Goal: Communication & Community: Answer question/provide support

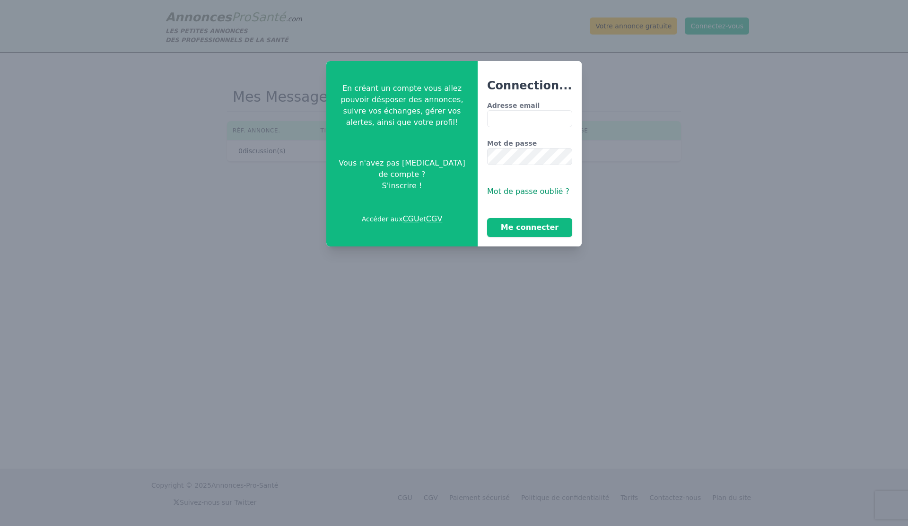
click at [504, 121] on input "Adresse email" at bounding box center [529, 118] width 85 height 17
type input "**********"
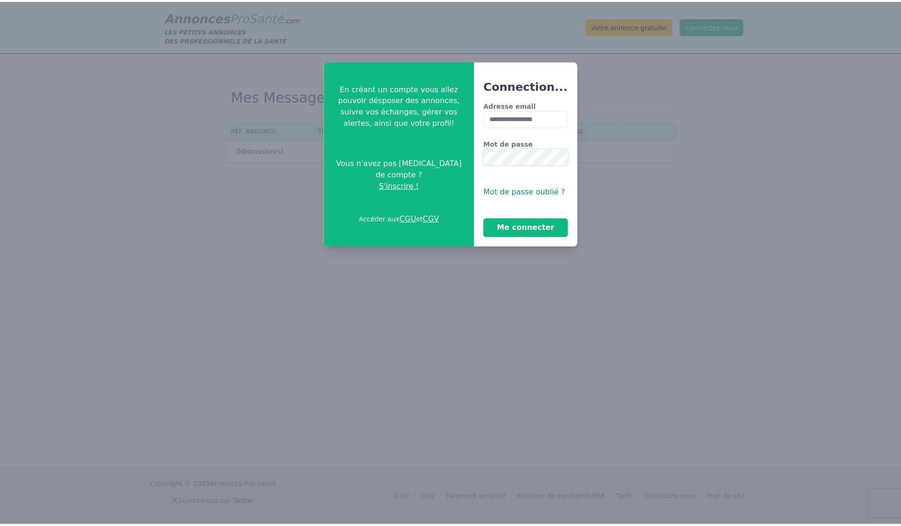
scroll to position [0, 9]
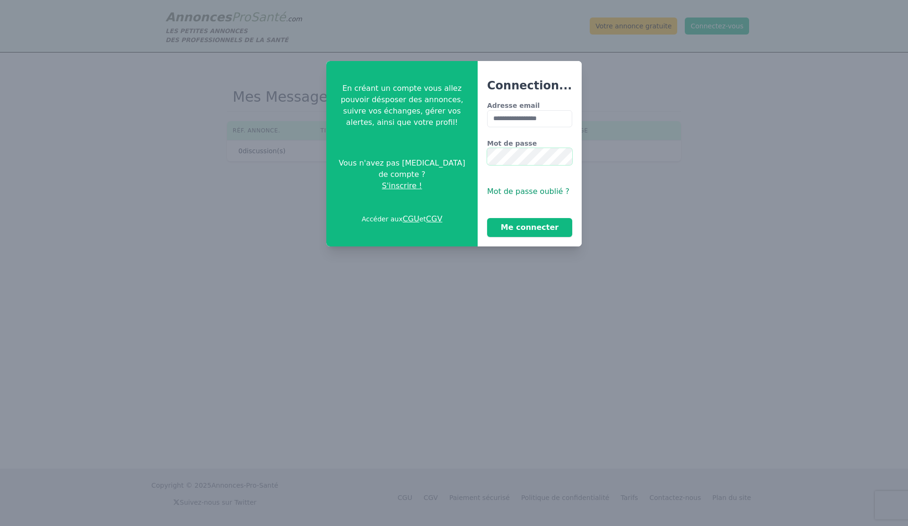
click at [487, 218] on button "Me connecter" at bounding box center [529, 227] width 85 height 19
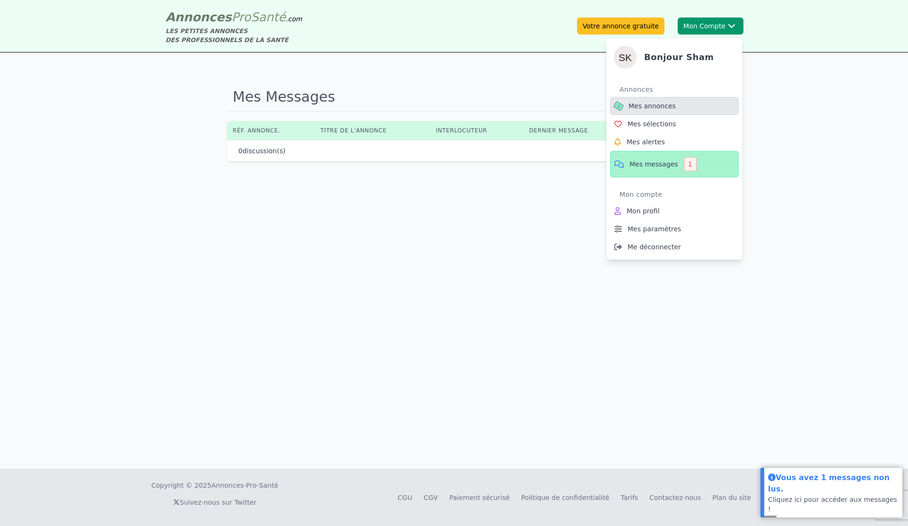
click at [651, 107] on span "Mes annonces" at bounding box center [651, 105] width 47 height 9
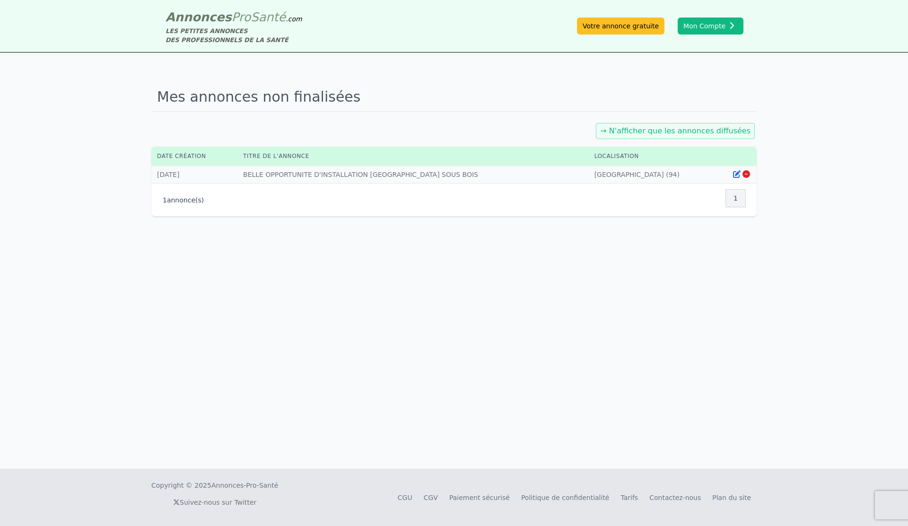
click at [664, 133] on link "→ N'afficher que les annonces diffusées" at bounding box center [675, 130] width 150 height 9
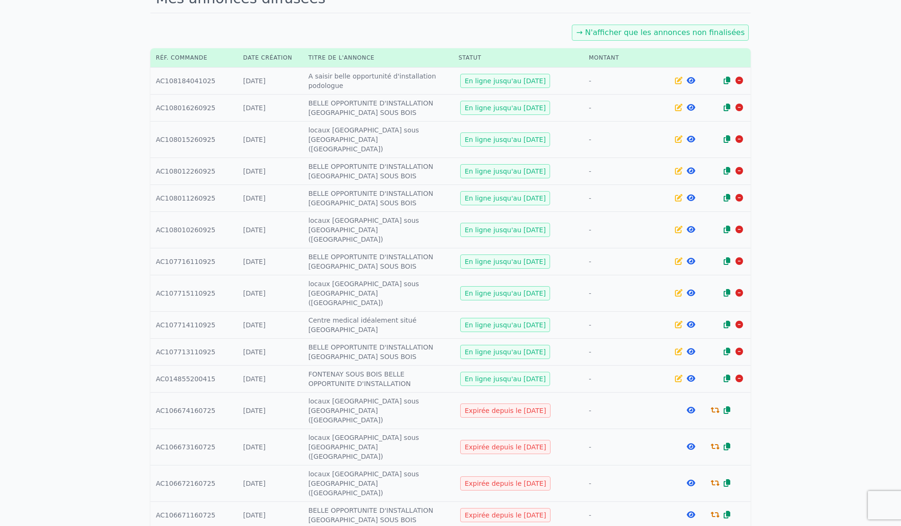
scroll to position [134, 0]
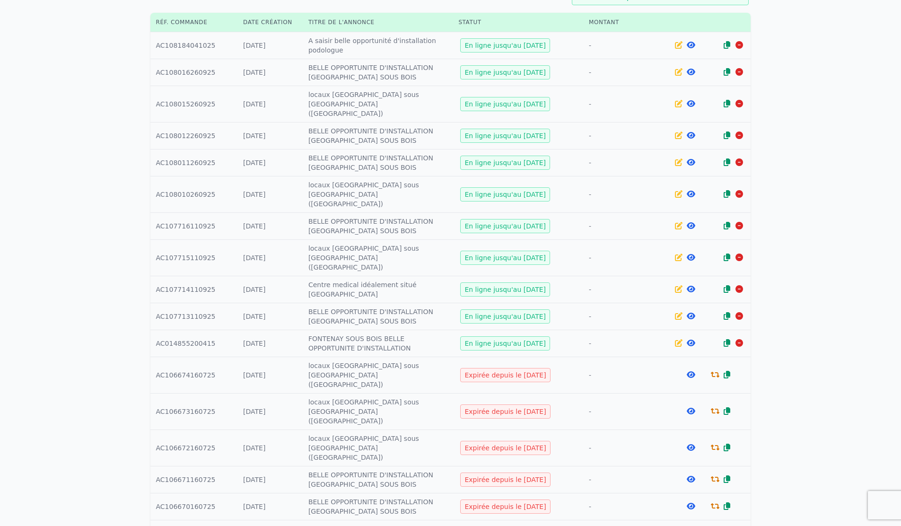
click at [688, 502] on icon at bounding box center [690, 506] width 9 height 8
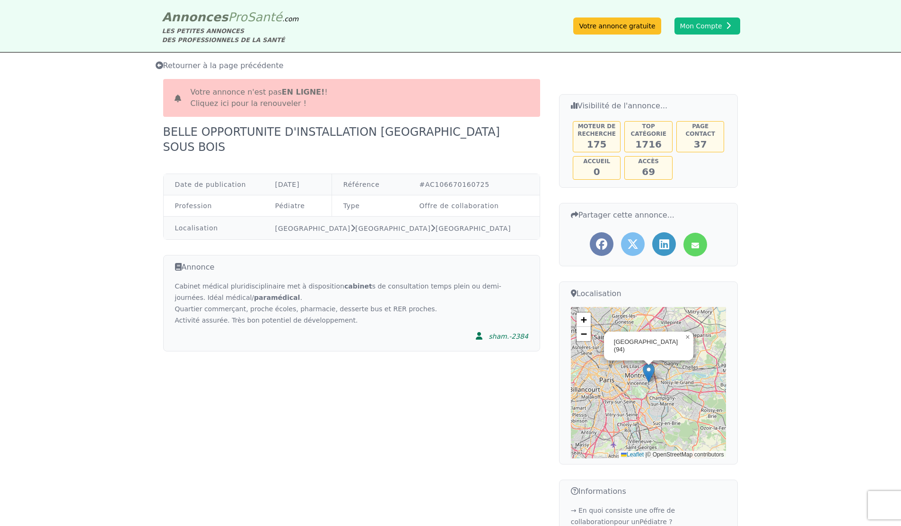
click at [261, 104] on link "Cliquez ici pour la renouveler !" at bounding box center [249, 103] width 116 height 9
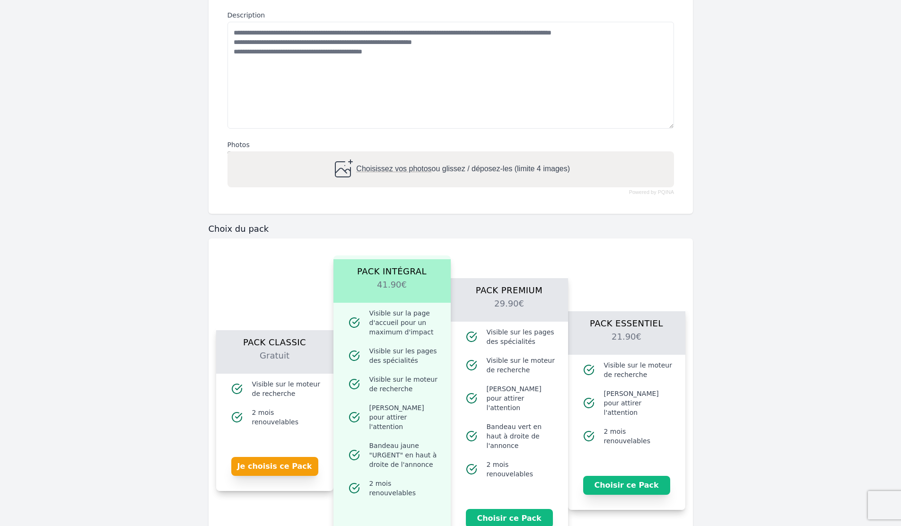
scroll to position [408, 0]
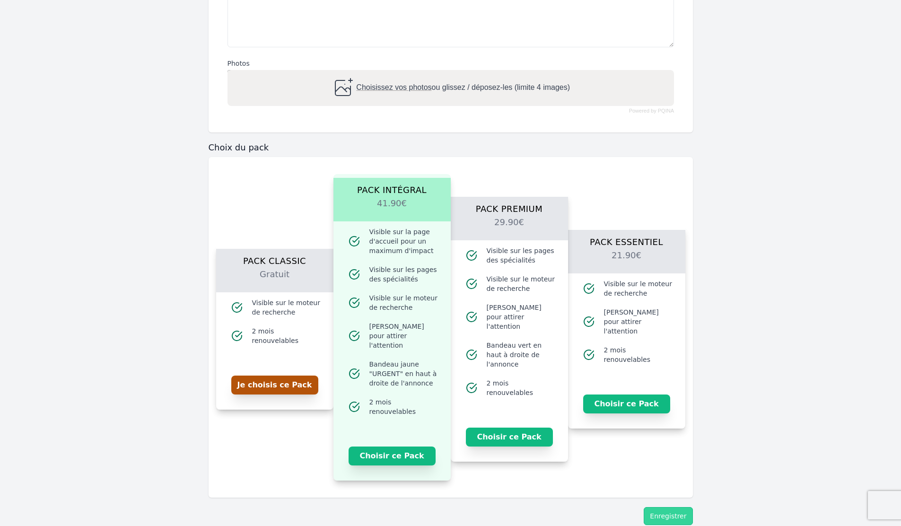
click at [302, 385] on button "Je choisis ce Pack" at bounding box center [274, 384] width 87 height 19
click at [668, 508] on button "Enregistrer" at bounding box center [667, 516] width 49 height 18
click at [309, 382] on button "Je choisis ce Pack" at bounding box center [274, 384] width 87 height 19
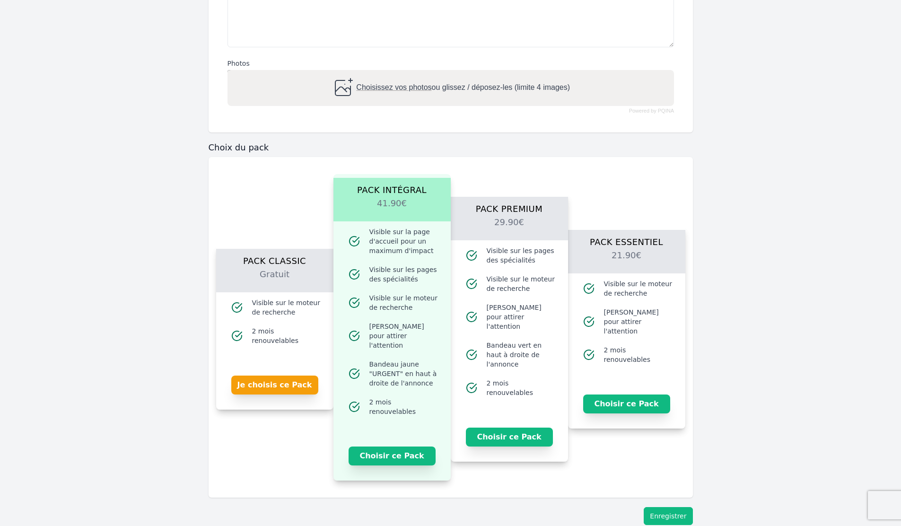
click at [683, 507] on button "Enregistrer" at bounding box center [667, 516] width 49 height 18
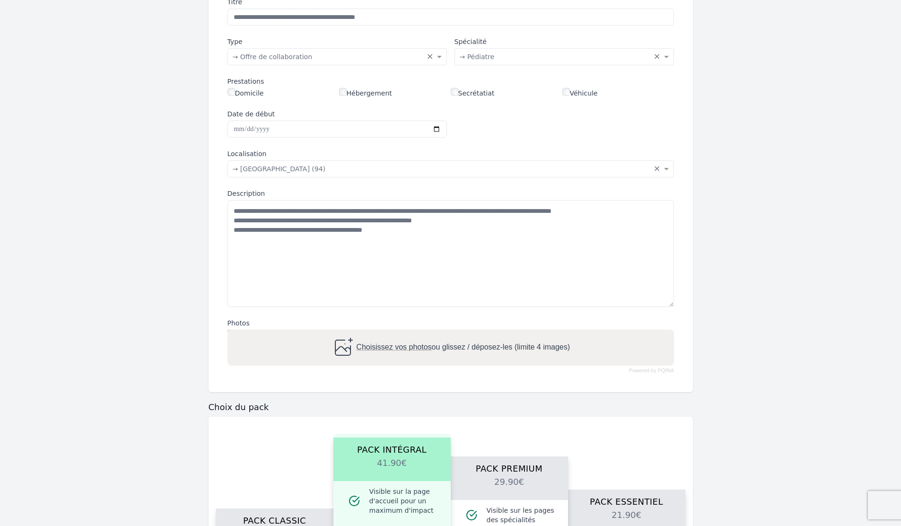
scroll to position [60, 0]
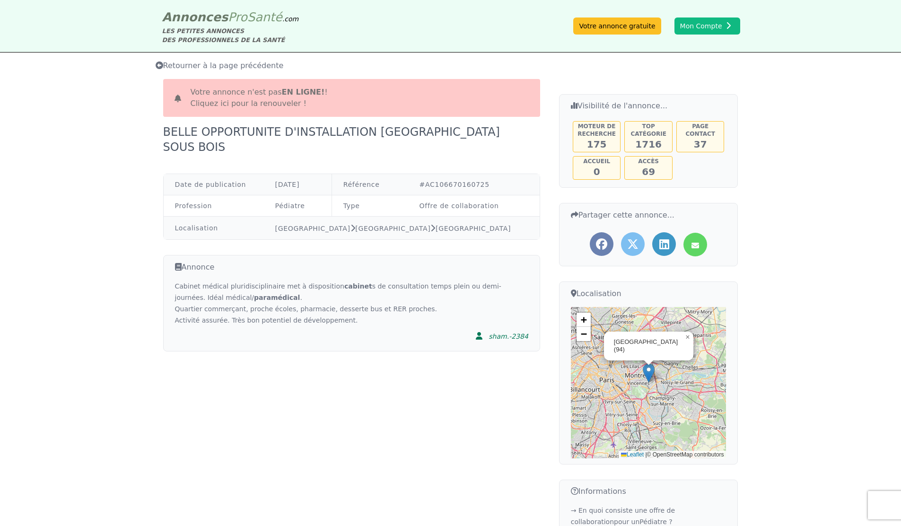
click at [191, 68] on span "Retourner à la page précédente" at bounding box center [220, 65] width 128 height 9
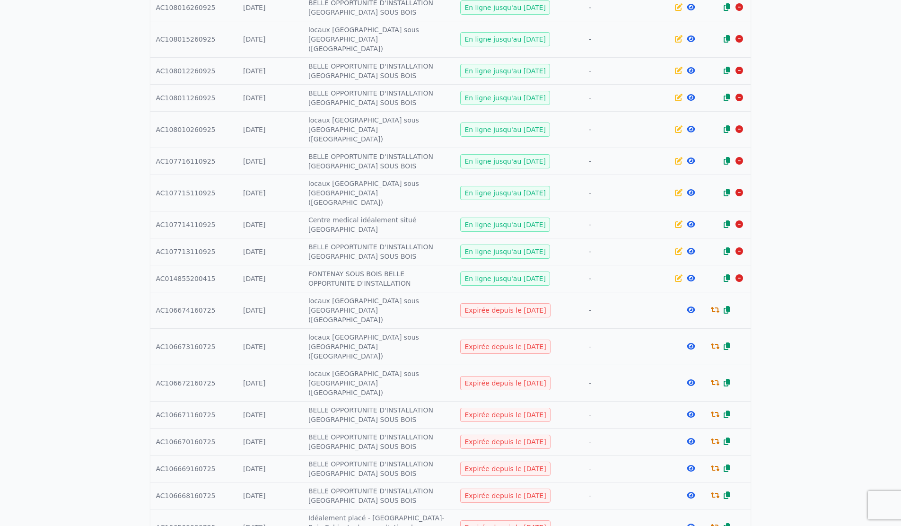
scroll to position [226, 0]
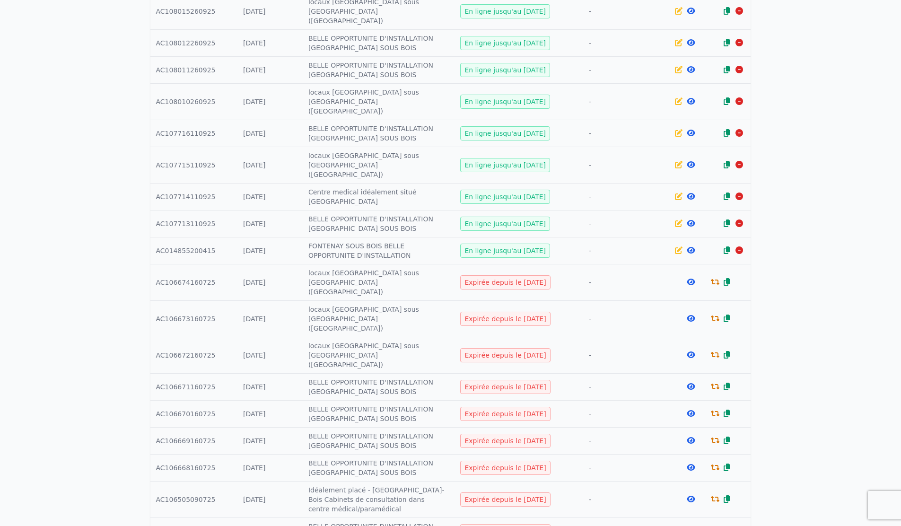
click at [692, 495] on icon at bounding box center [690, 499] width 9 height 8
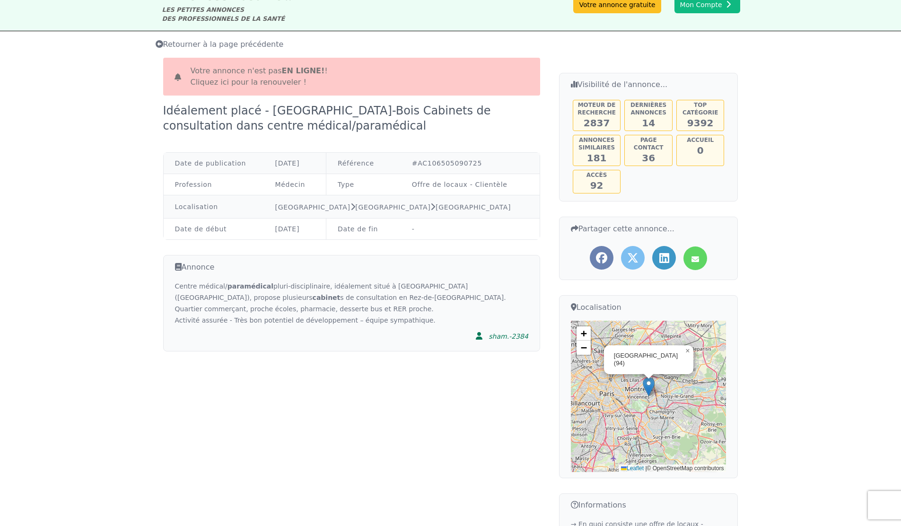
scroll to position [21, 0]
click at [428, 87] on div "Votre annonce n'est pas en ligne! ! Cliquez ici pour la renouveler !" at bounding box center [351, 77] width 377 height 38
click at [267, 83] on link "Cliquez ici pour la renouveler !" at bounding box center [249, 82] width 116 height 9
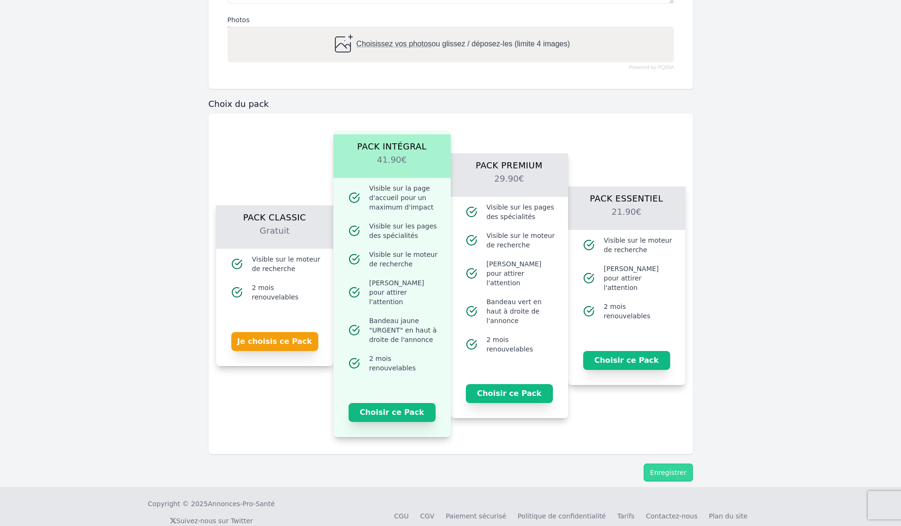
scroll to position [489, 0]
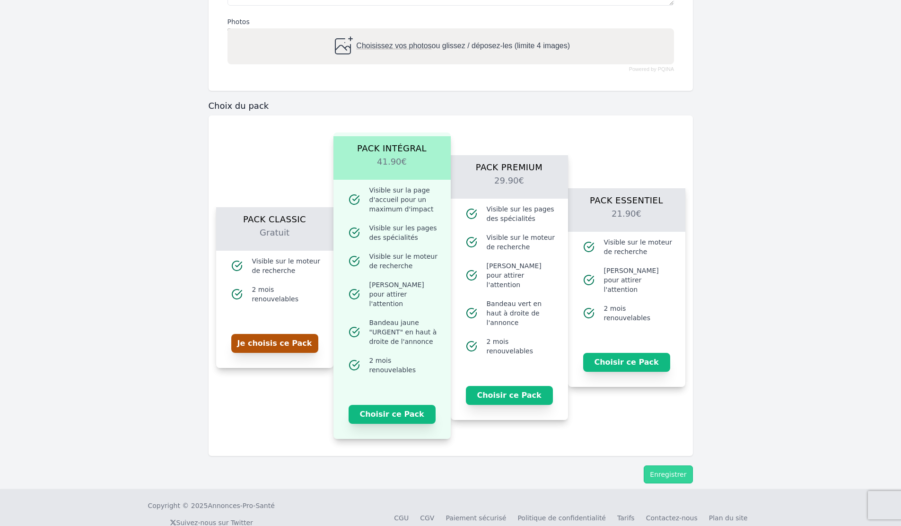
click at [295, 344] on button "Je choisis ce Pack" at bounding box center [274, 343] width 87 height 19
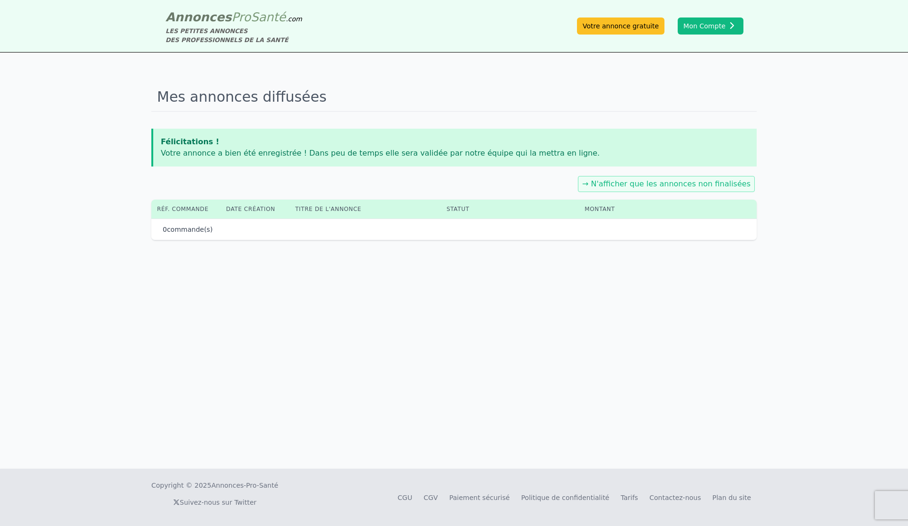
click at [664, 464] on div "Mes annonces diffusées Félicitations ! Votre annonce a bien été enregistrée ! D…" at bounding box center [454, 260] width 908 height 416
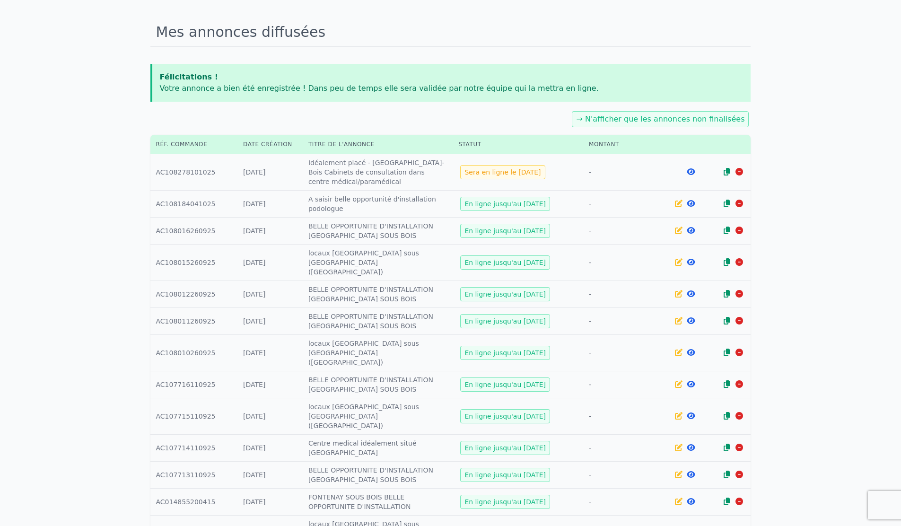
scroll to position [336, 0]
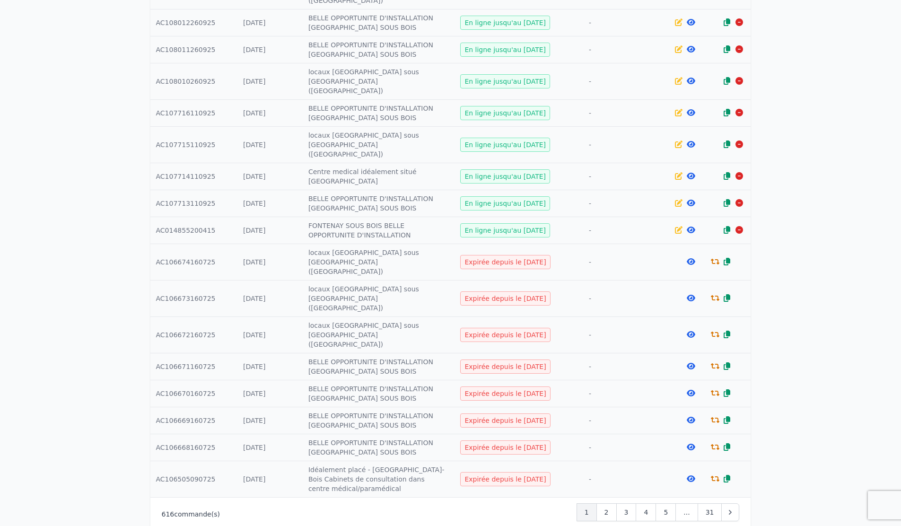
click at [690, 475] on icon at bounding box center [690, 479] width 9 height 8
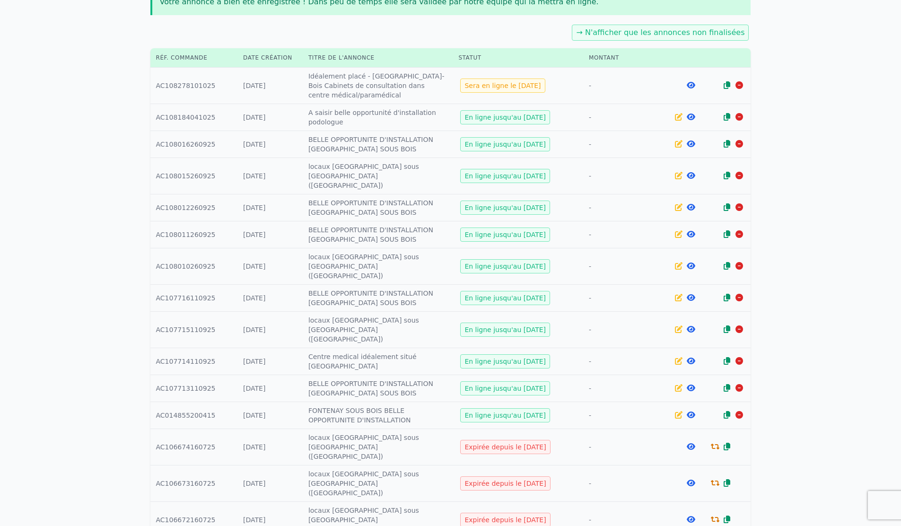
scroll to position [158, 0]
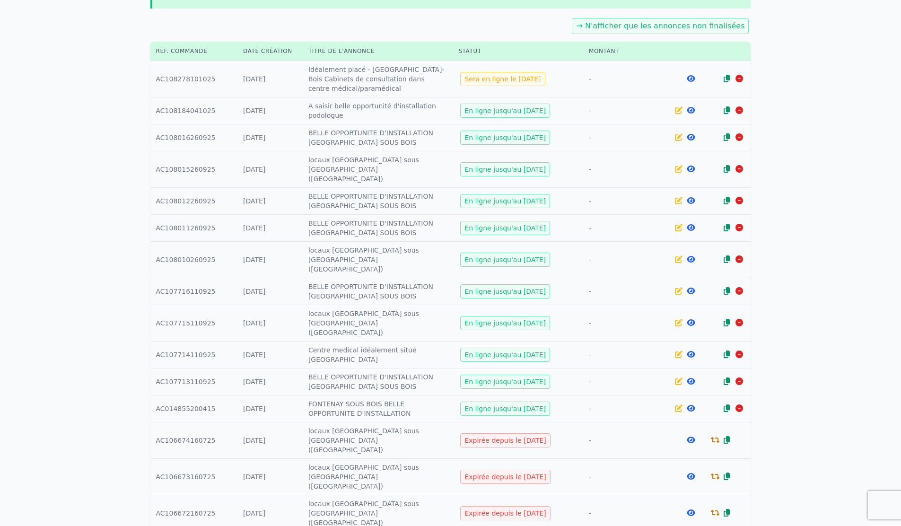
click at [509, 469] on div "Expirée depuis le [DATE]" at bounding box center [505, 476] width 90 height 14
click at [691, 472] on icon at bounding box center [690, 476] width 9 height 8
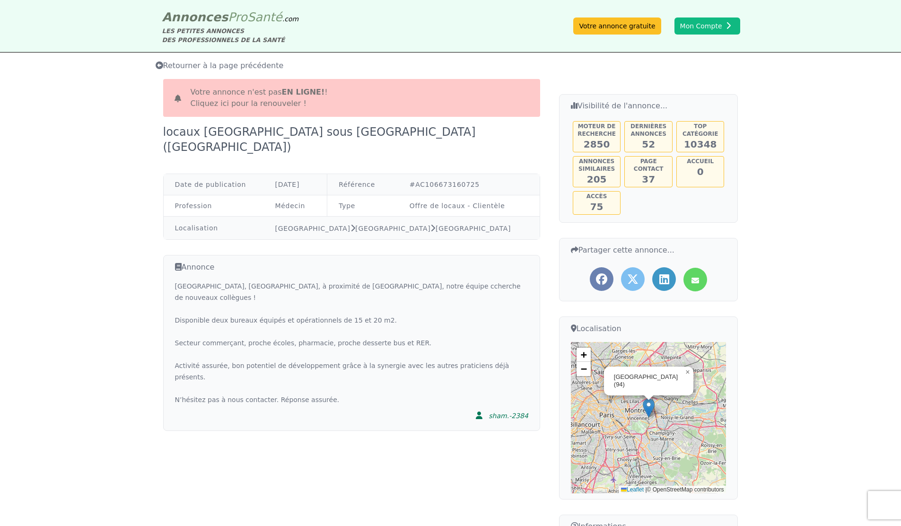
click at [283, 99] on link "Cliquez ici pour la renouveler !" at bounding box center [249, 103] width 116 height 9
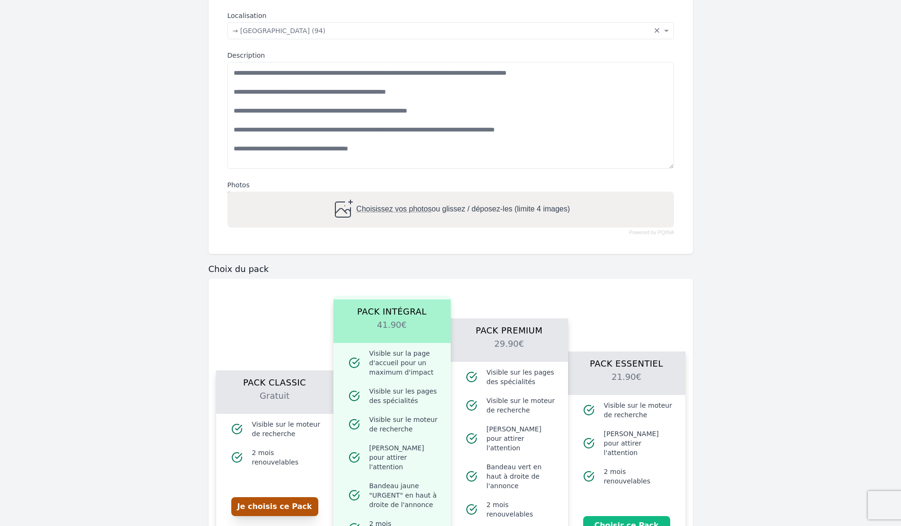
scroll to position [328, 0]
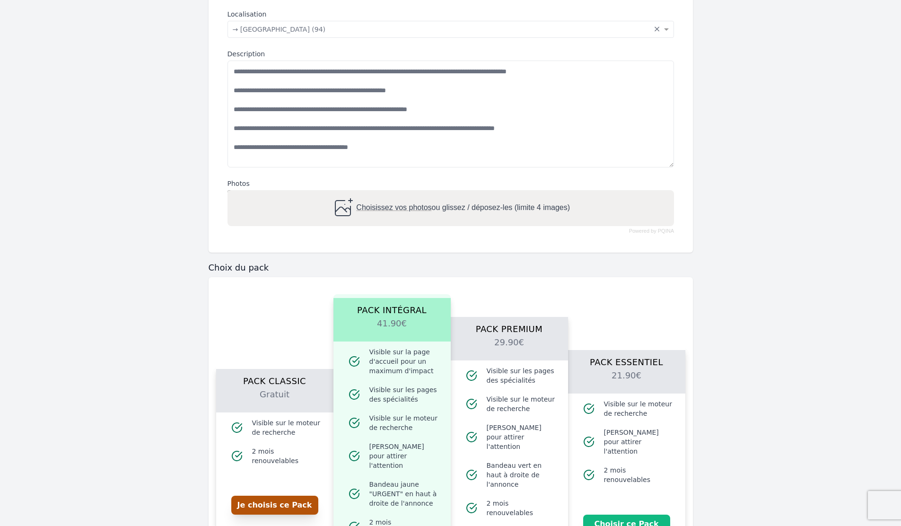
click at [297, 508] on button "Je choisis ce Pack" at bounding box center [274, 504] width 87 height 19
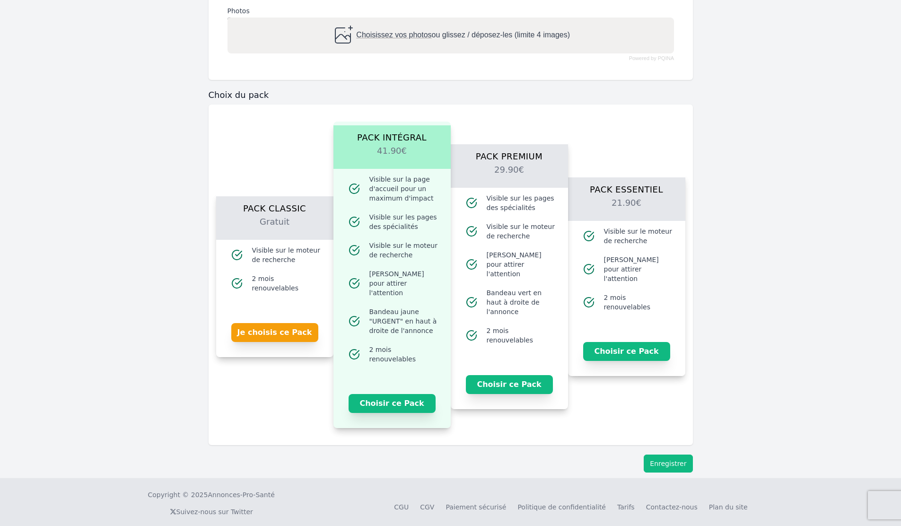
click at [657, 454] on button "Enregistrer" at bounding box center [667, 463] width 49 height 18
drag, startPoint x: 874, startPoint y: 369, endPoint x: 864, endPoint y: 321, distance: 48.3
click at [864, 321] on form "**********" at bounding box center [450, 44] width 901 height 867
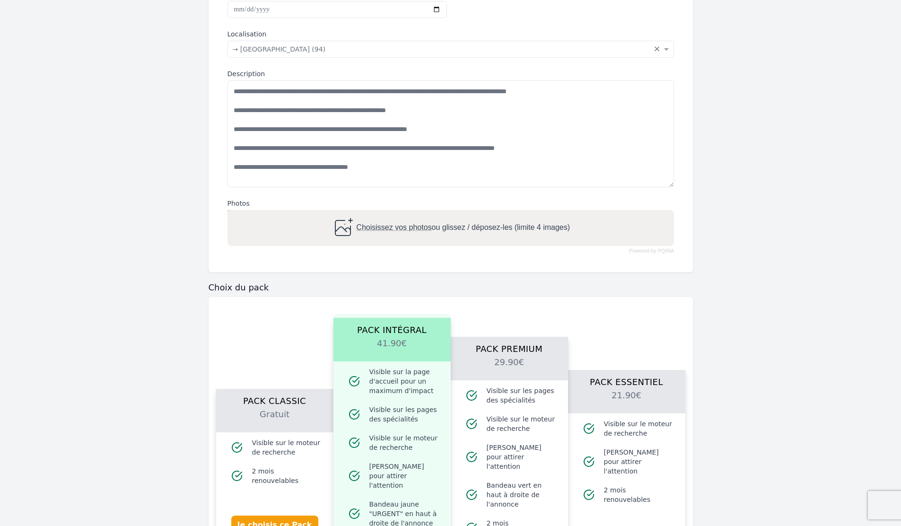
scroll to position [0, 0]
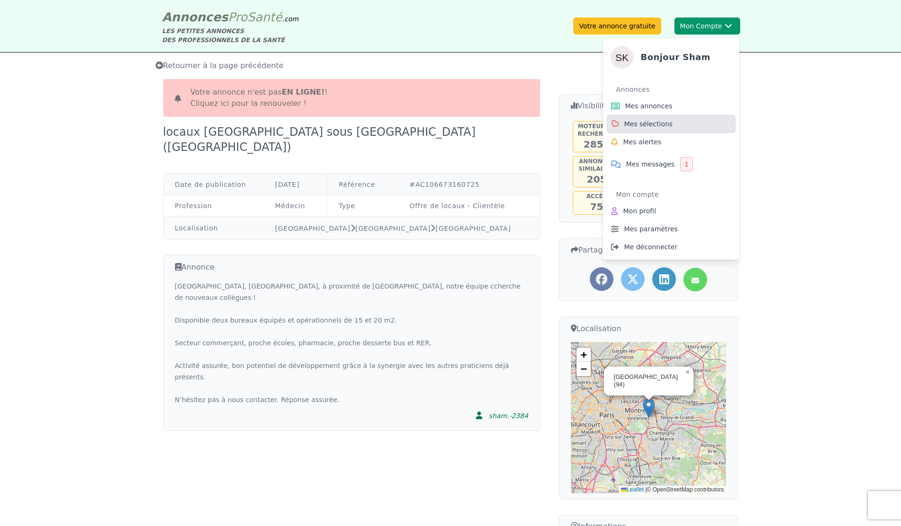
click at [649, 124] on span "Mes sélections" at bounding box center [648, 123] width 49 height 9
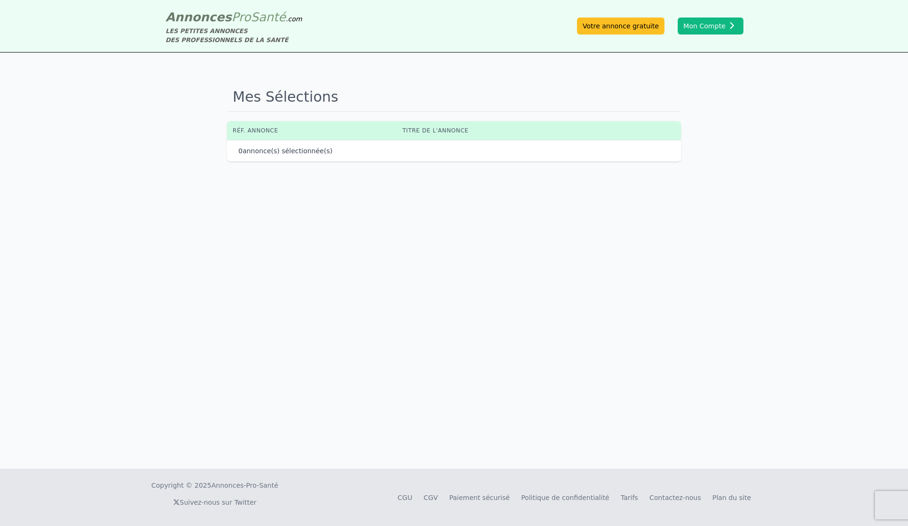
click at [232, 19] on span "Pro" at bounding box center [241, 17] width 19 height 14
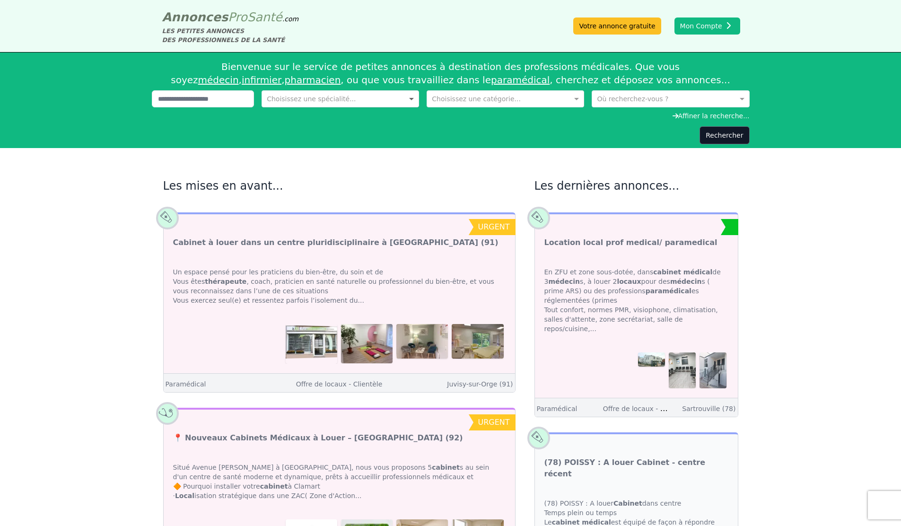
click at [413, 100] on span at bounding box center [413, 98] width 12 height 9
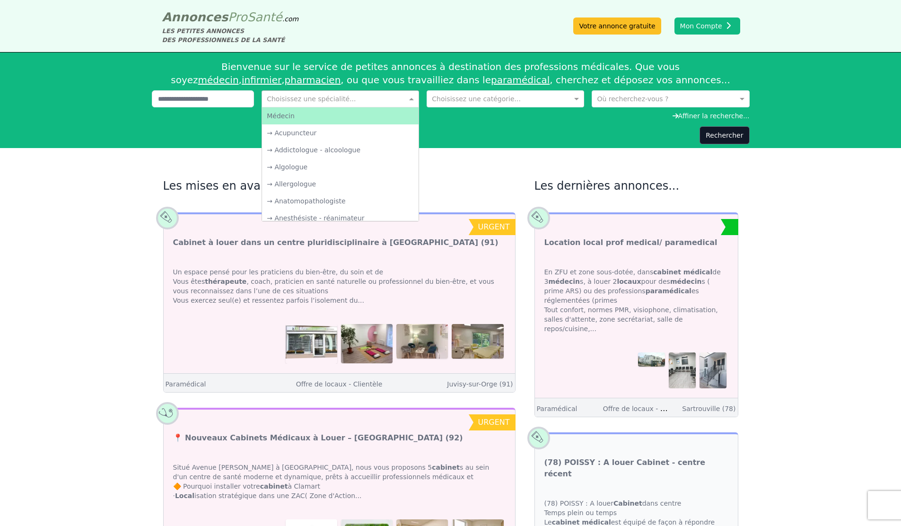
click at [585, 97] on div "Choisissez une spécialité... Médecin → Acupuncteur → Addictologue - alcoologue …" at bounding box center [451, 100] width 598 height 21
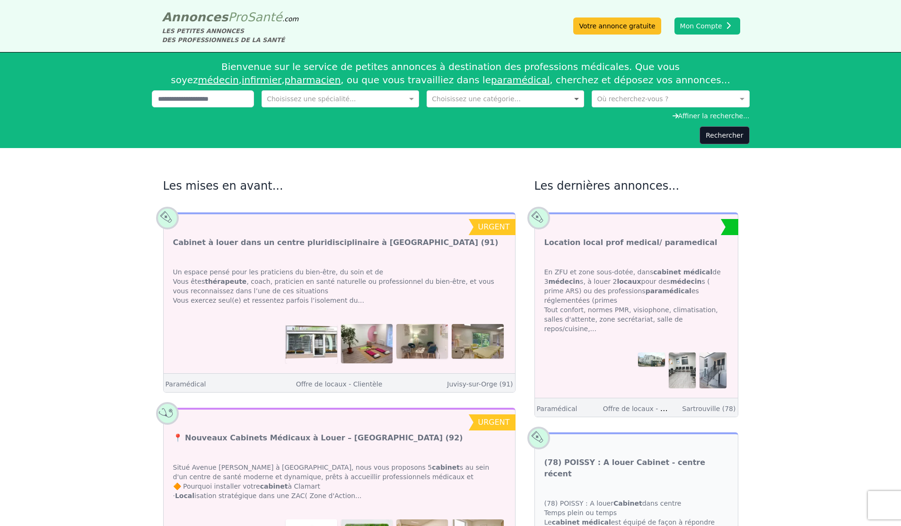
click at [577, 97] on span at bounding box center [578, 98] width 12 height 9
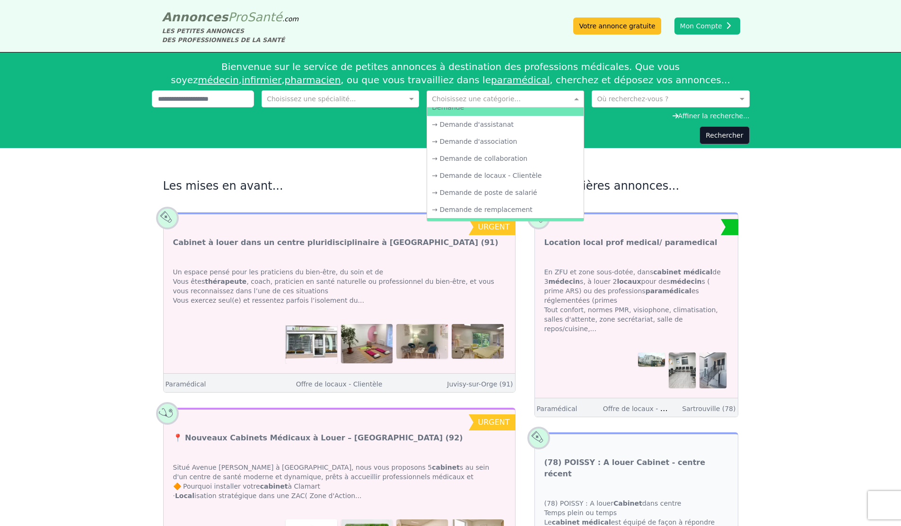
scroll to position [134, 0]
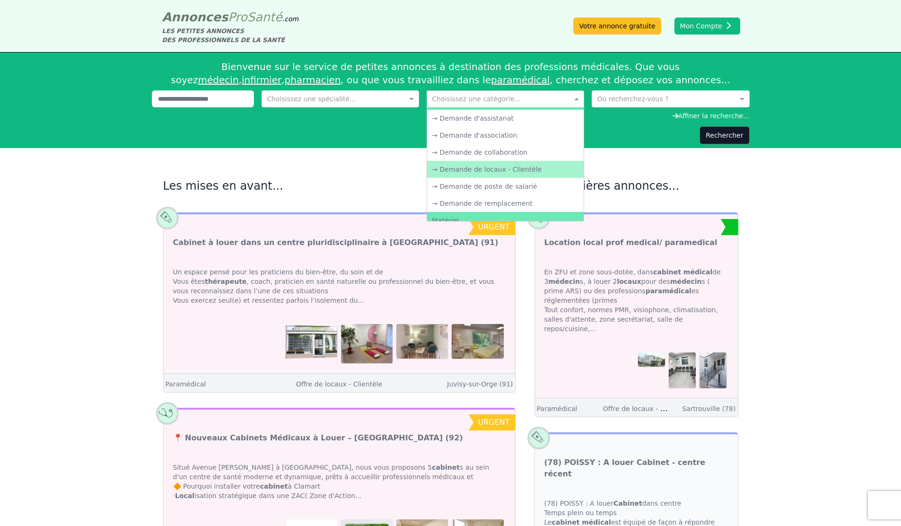
click at [524, 168] on div "→ Demande de locaux - Clientèle" at bounding box center [505, 169] width 156 height 17
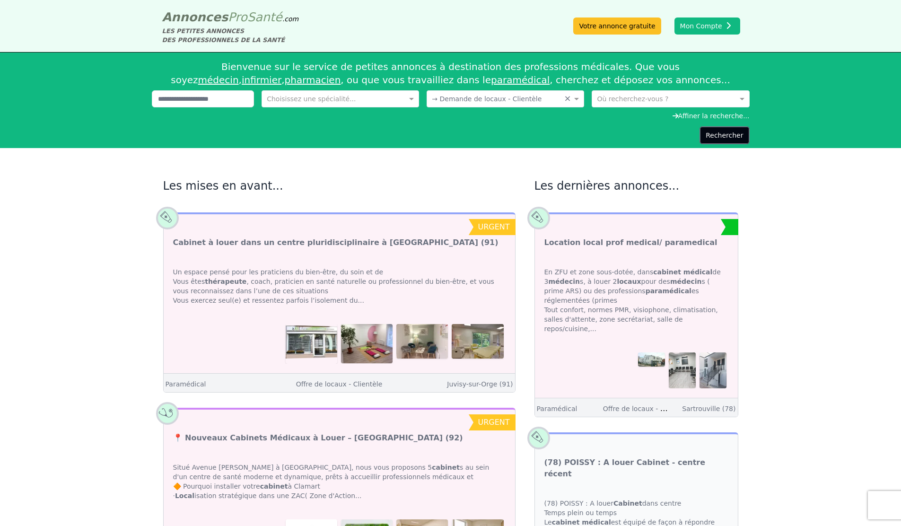
click at [714, 139] on button "Rechercher" at bounding box center [724, 135] width 50 height 18
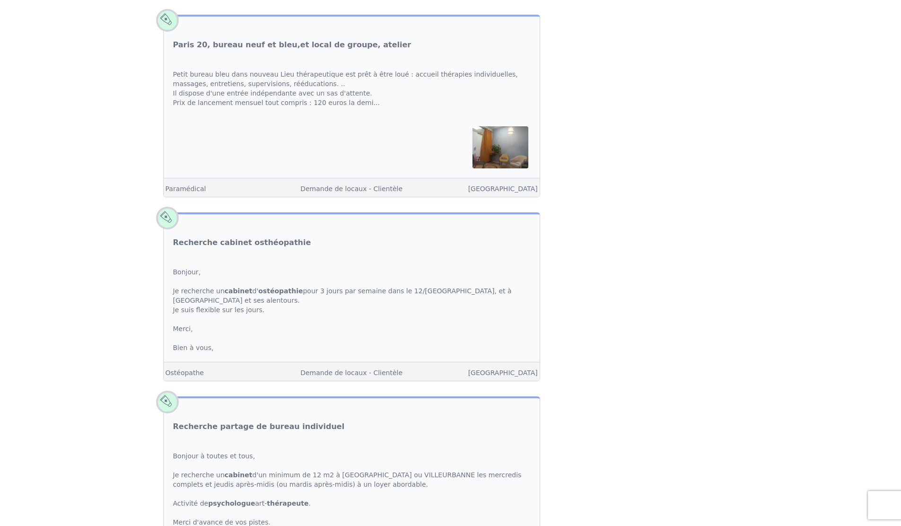
scroll to position [1115, 0]
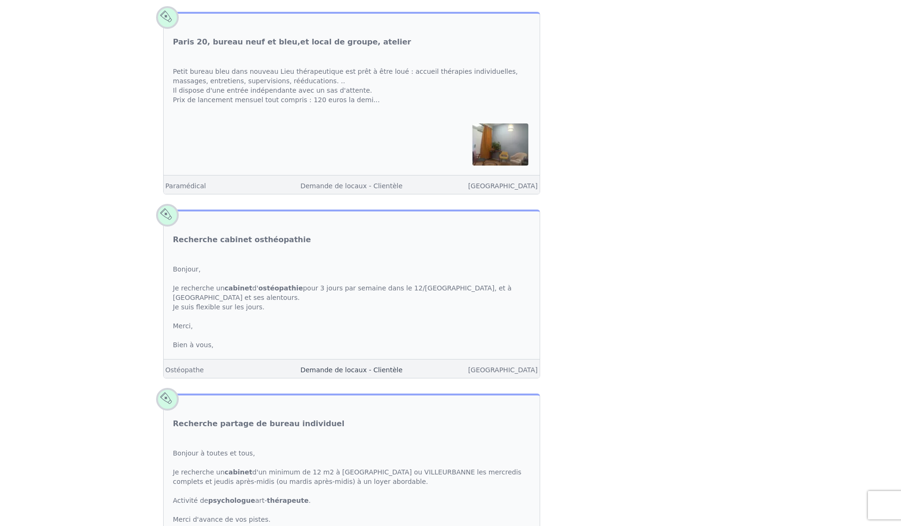
click at [354, 373] on link "Demande de locaux - Clientèle" at bounding box center [351, 370] width 102 height 8
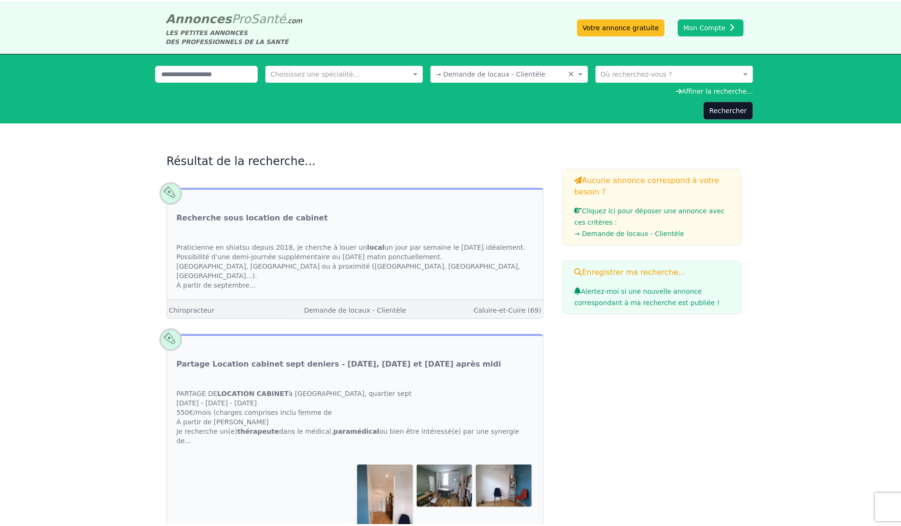
scroll to position [1115, 0]
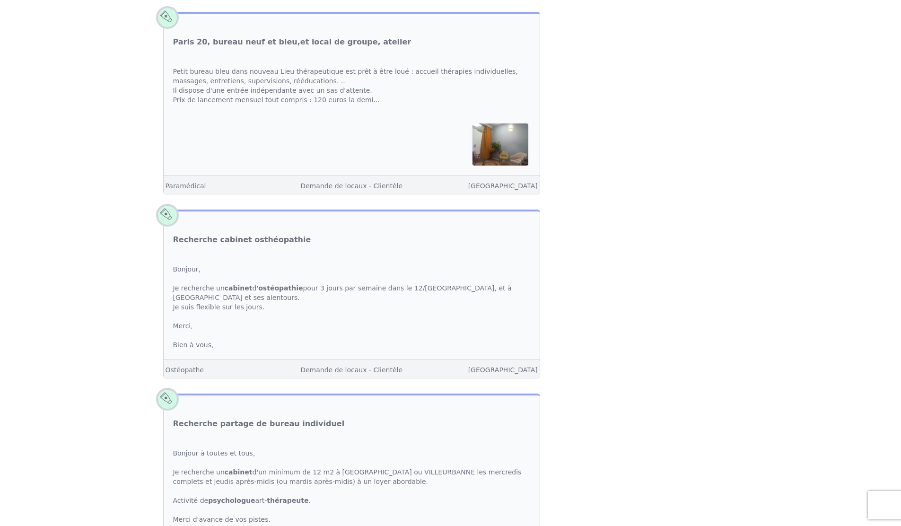
click at [168, 221] on span at bounding box center [167, 215] width 32 height 32
click at [165, 217] on span at bounding box center [167, 215] width 32 height 32
click at [348, 346] on div "Bonjour, Je recherche un cabinet d' ostéopathie pour 3 jours par semaine dans l…" at bounding box center [352, 307] width 376 height 104
click at [235, 244] on link "Recherche cabinet osthéopathie" at bounding box center [242, 239] width 138 height 11
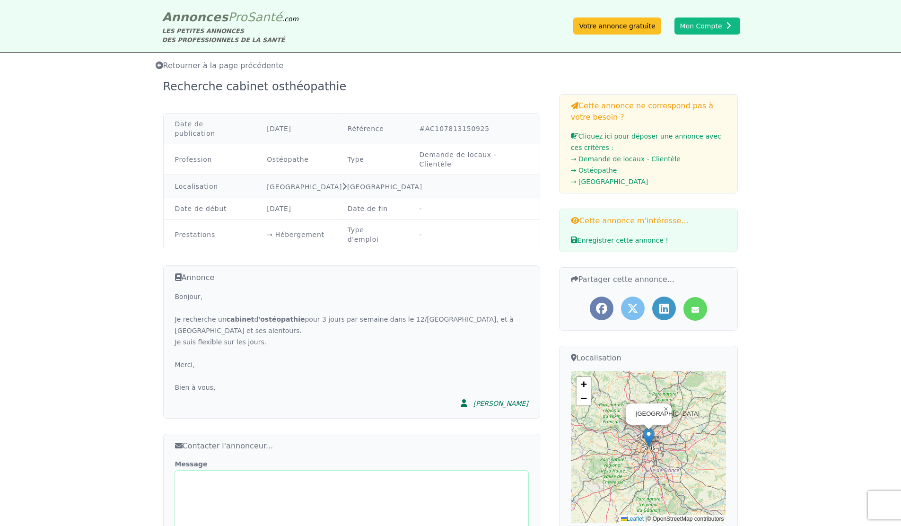
click at [217, 470] on textarea "Message" at bounding box center [351, 523] width 353 height 107
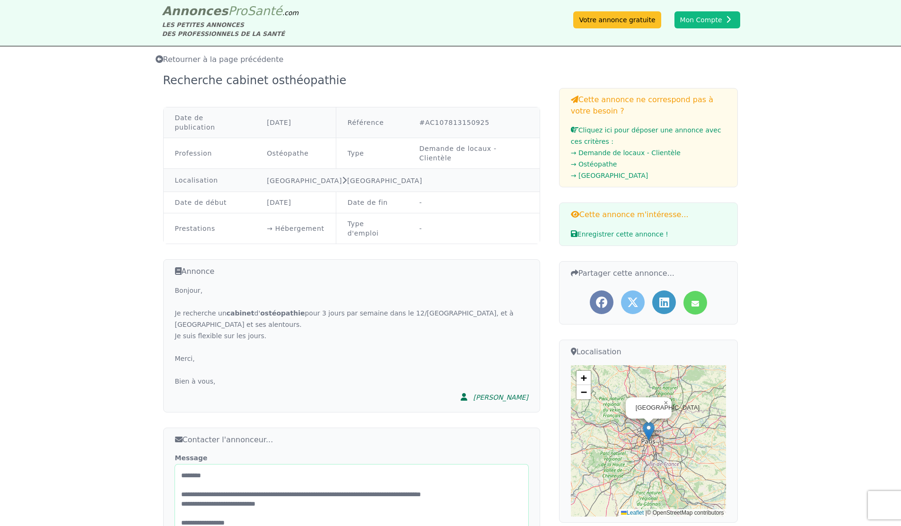
click at [312, 476] on textarea "**********" at bounding box center [351, 517] width 353 height 107
click at [437, 498] on textarea "**********" at bounding box center [351, 517] width 353 height 107
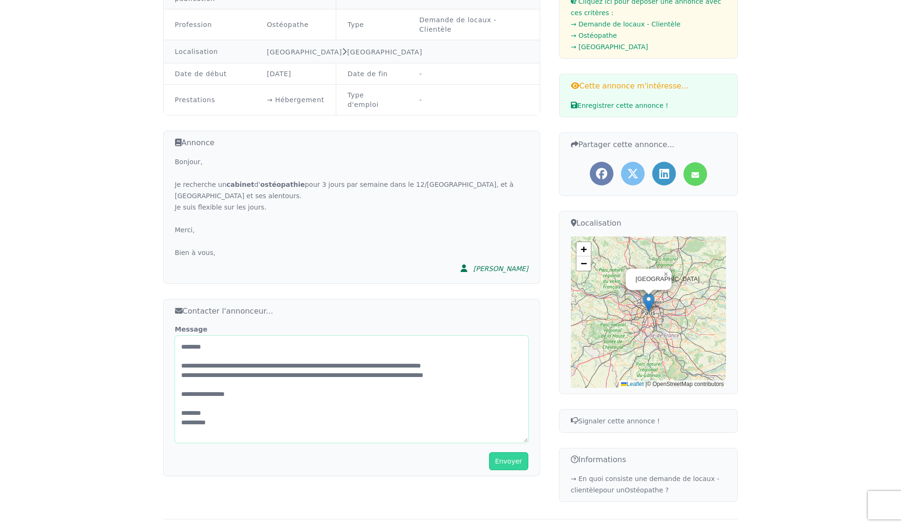
scroll to position [137, 0]
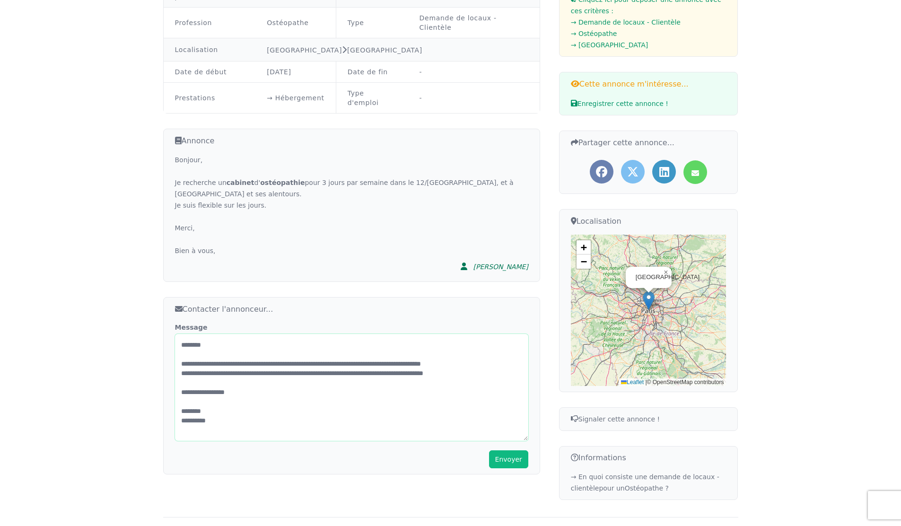
type textarea "**********"
click at [512, 450] on button "Envoyer" at bounding box center [508, 459] width 39 height 18
